Goal: Information Seeking & Learning: Learn about a topic

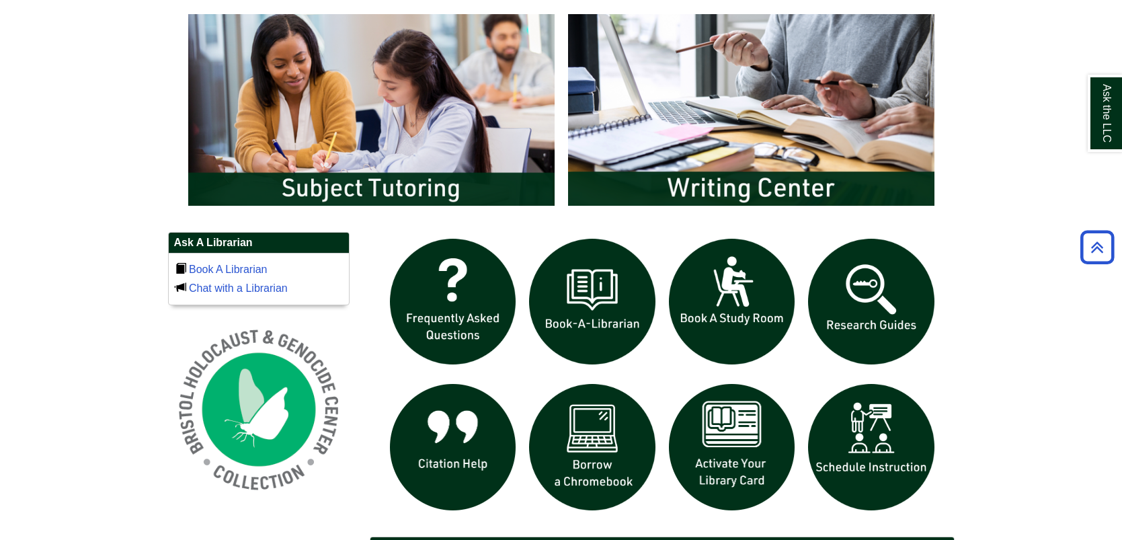
click at [849, 293] on img "slideshow" at bounding box center [871, 302] width 140 height 140
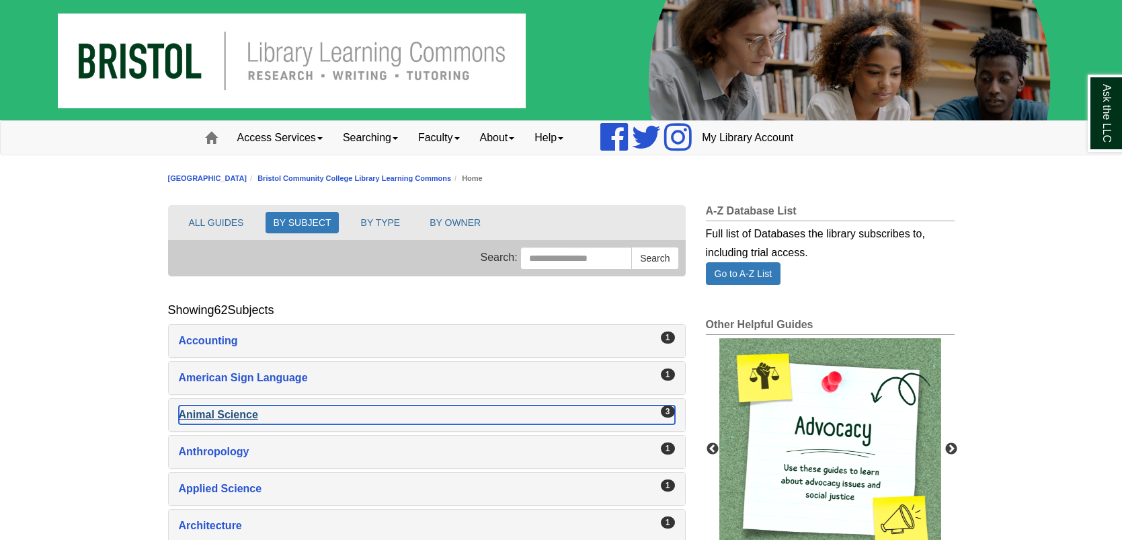
click at [215, 419] on div "Animal Science , 3 guides" at bounding box center [427, 414] width 496 height 19
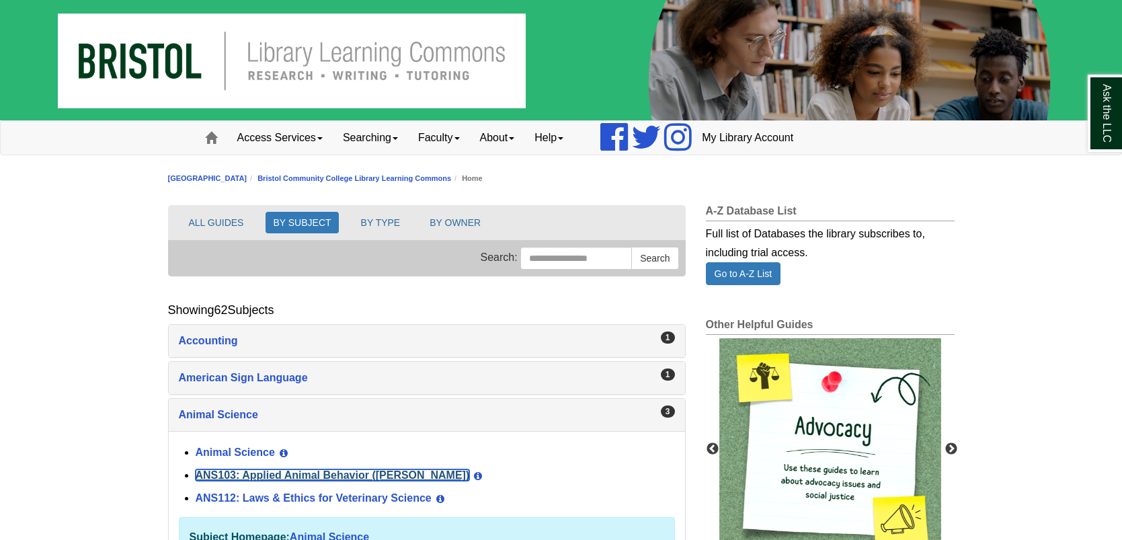
click at [228, 473] on link "ANS103: Applied Animal Behavior (Winokur)" at bounding box center [333, 474] width 274 height 11
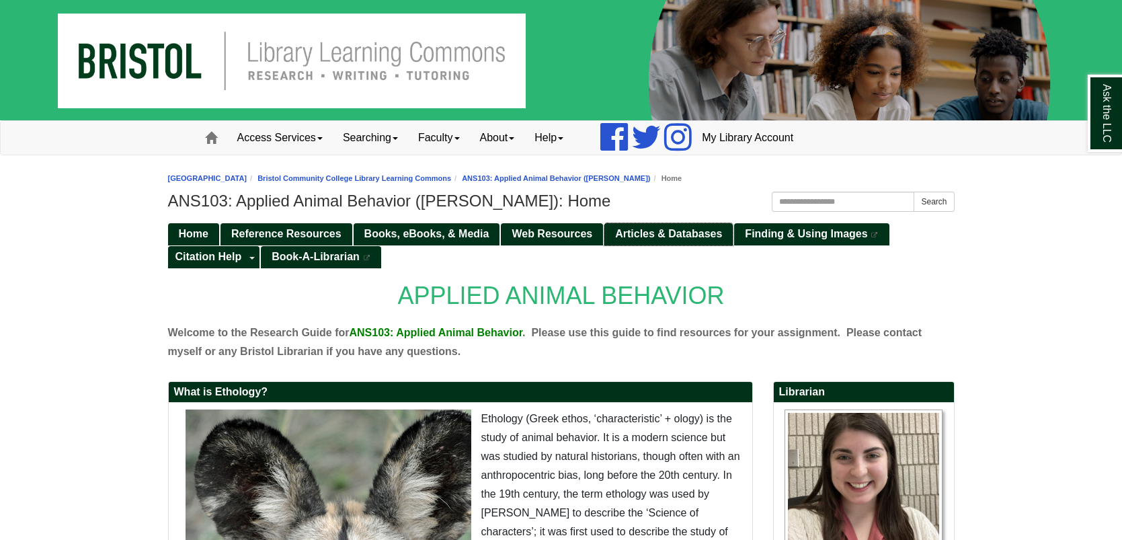
click at [693, 235] on span "Articles & Databases" at bounding box center [668, 233] width 107 height 11
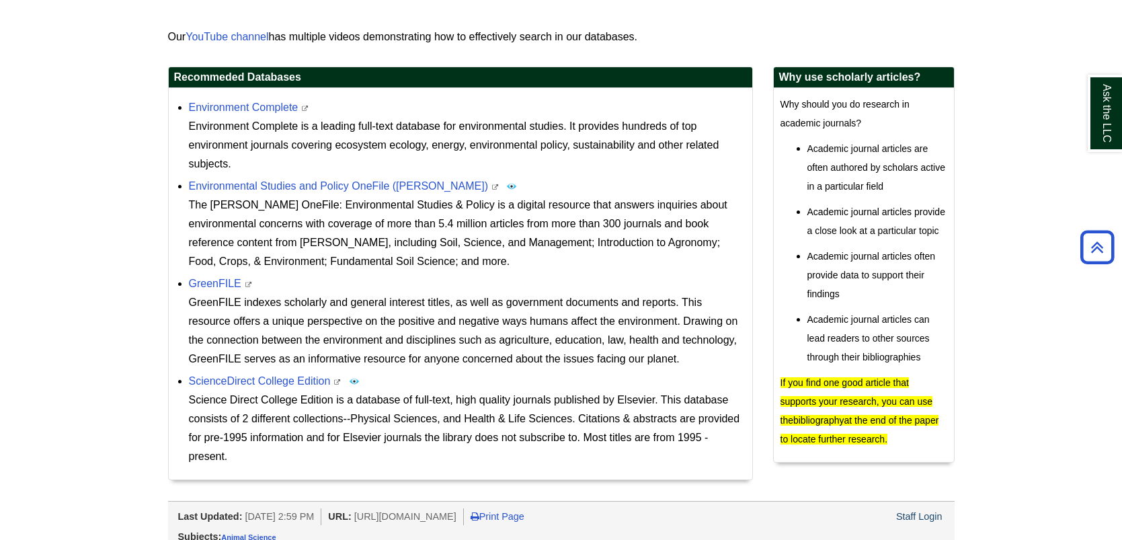
scroll to position [415, 0]
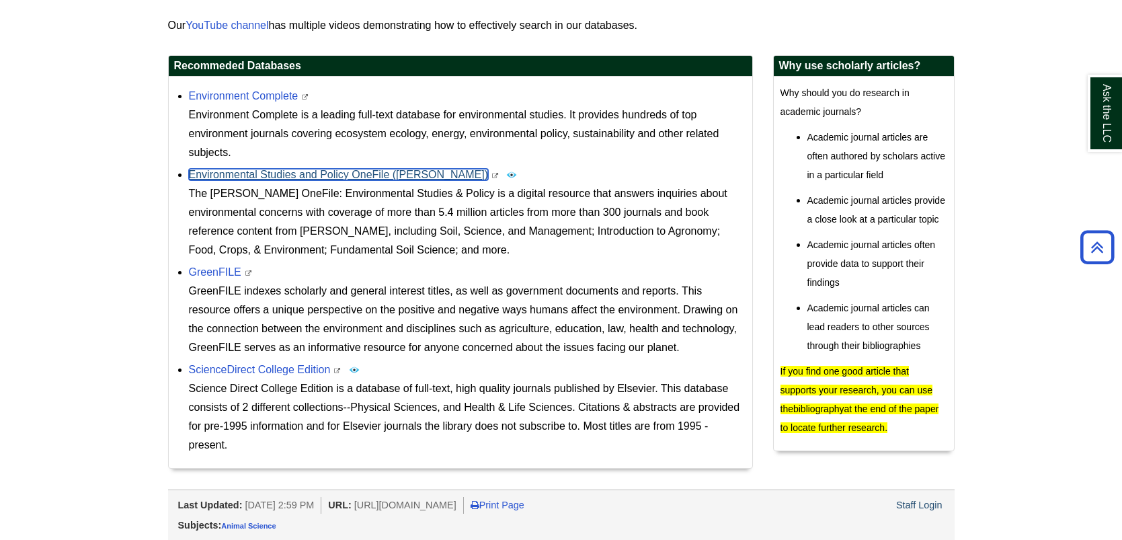
click at [305, 171] on link "Environmental Studies and Policy OneFile ([PERSON_NAME])" at bounding box center [339, 174] width 300 height 11
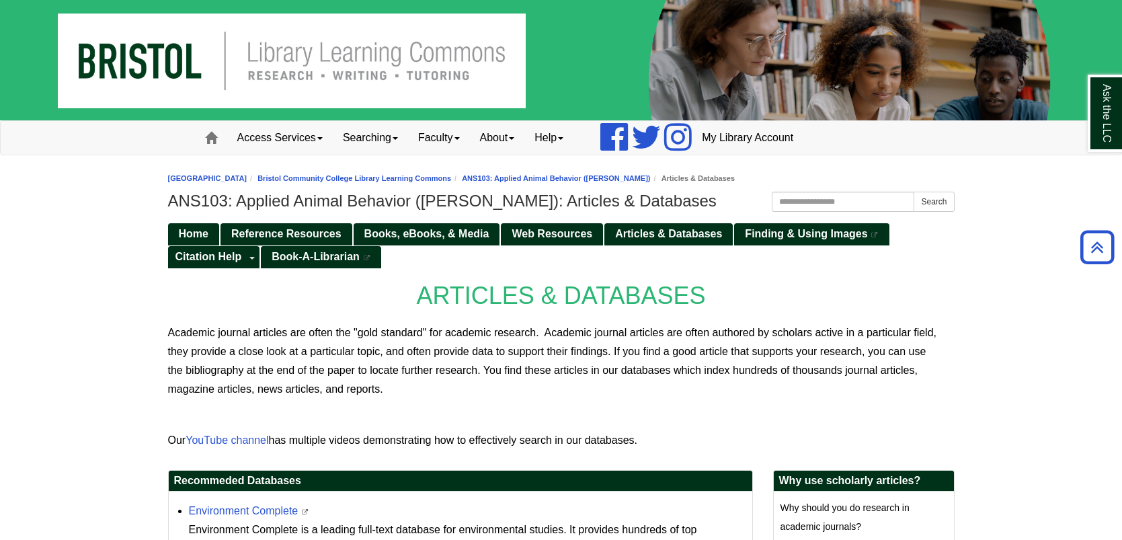
scroll to position [403, 0]
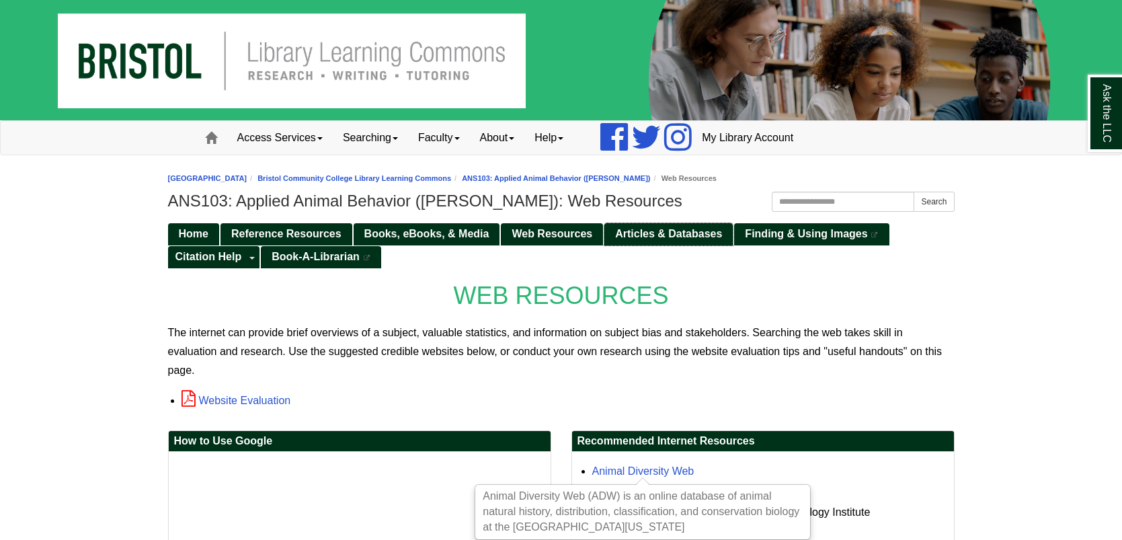
click at [618, 237] on span "Articles & Databases" at bounding box center [668, 233] width 107 height 11
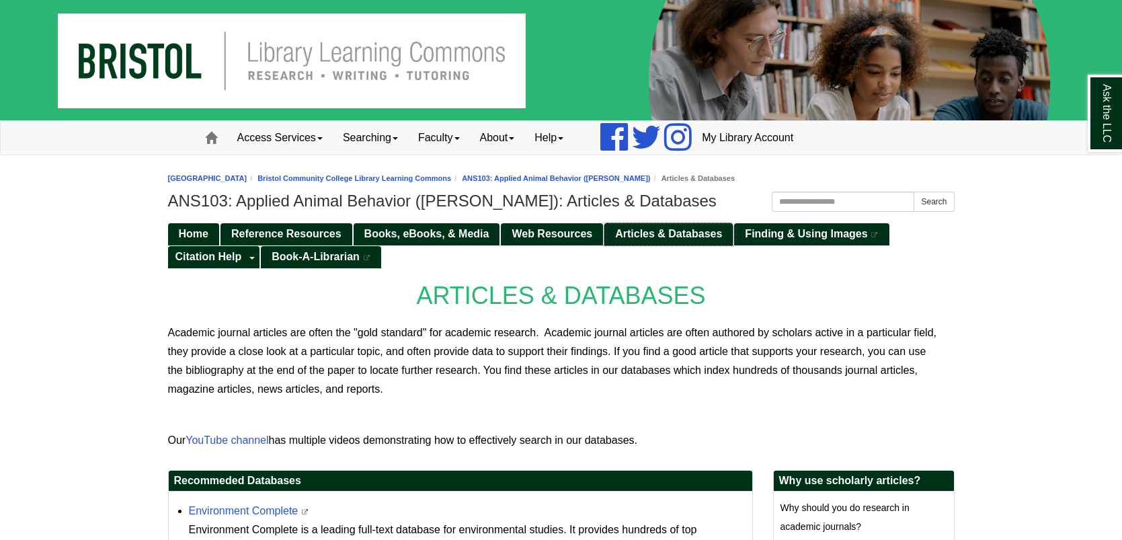
click at [664, 238] on span "Articles & Databases" at bounding box center [668, 233] width 107 height 11
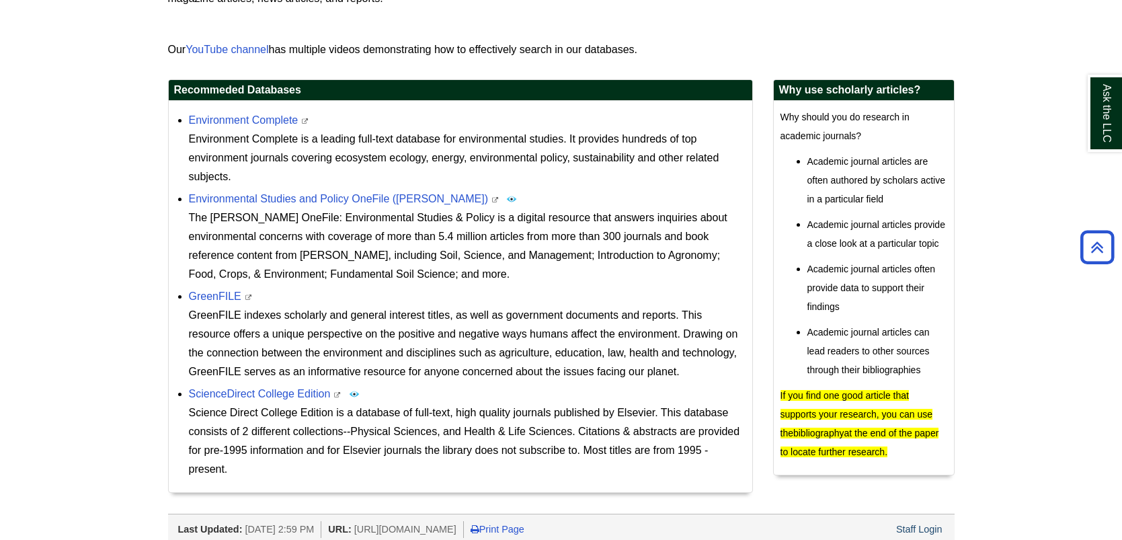
scroll to position [403, 0]
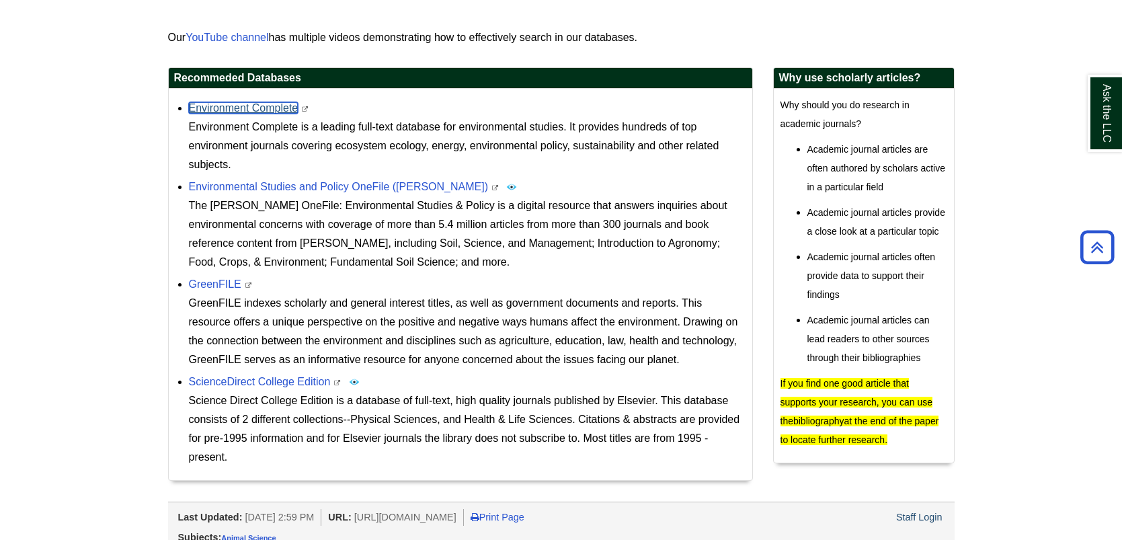
click at [243, 110] on link "Environment Complete" at bounding box center [244, 107] width 110 height 11
